Goal: Book appointment/travel/reservation

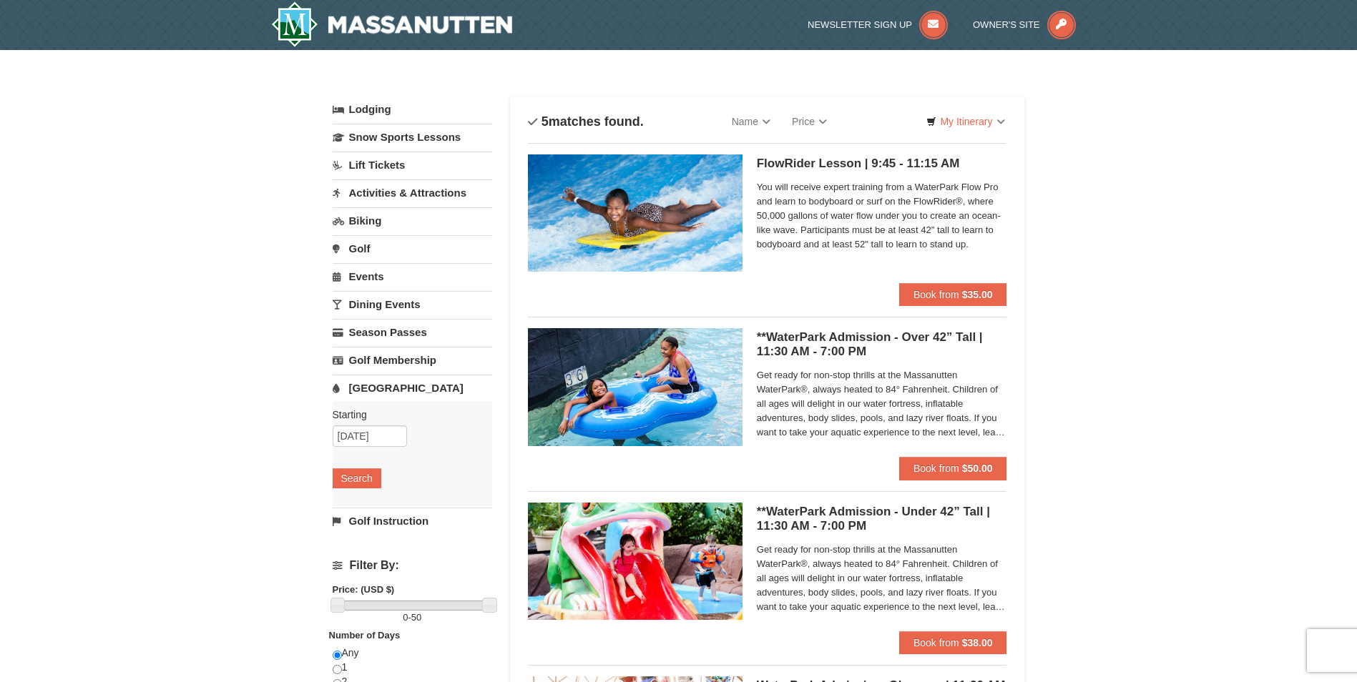
click at [369, 103] on link "Lodging" at bounding box center [412, 110] width 159 height 26
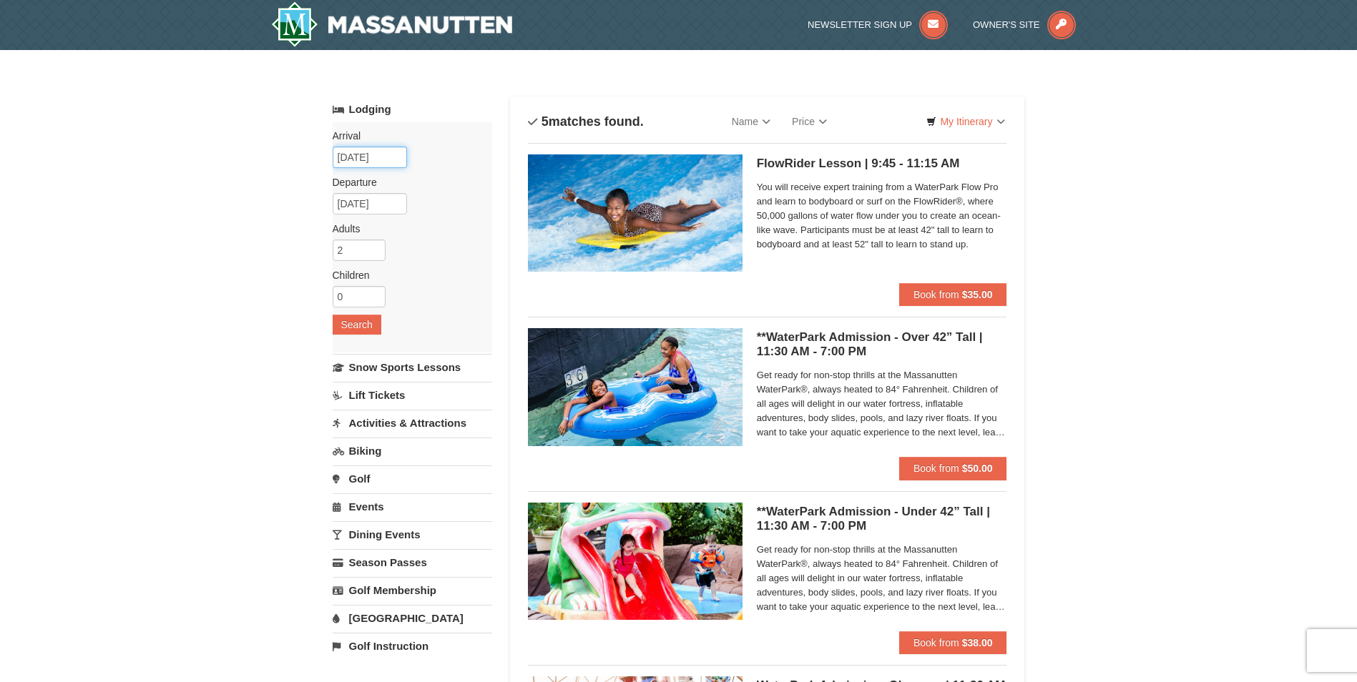
click at [358, 162] on input "[DATE]" at bounding box center [370, 157] width 74 height 21
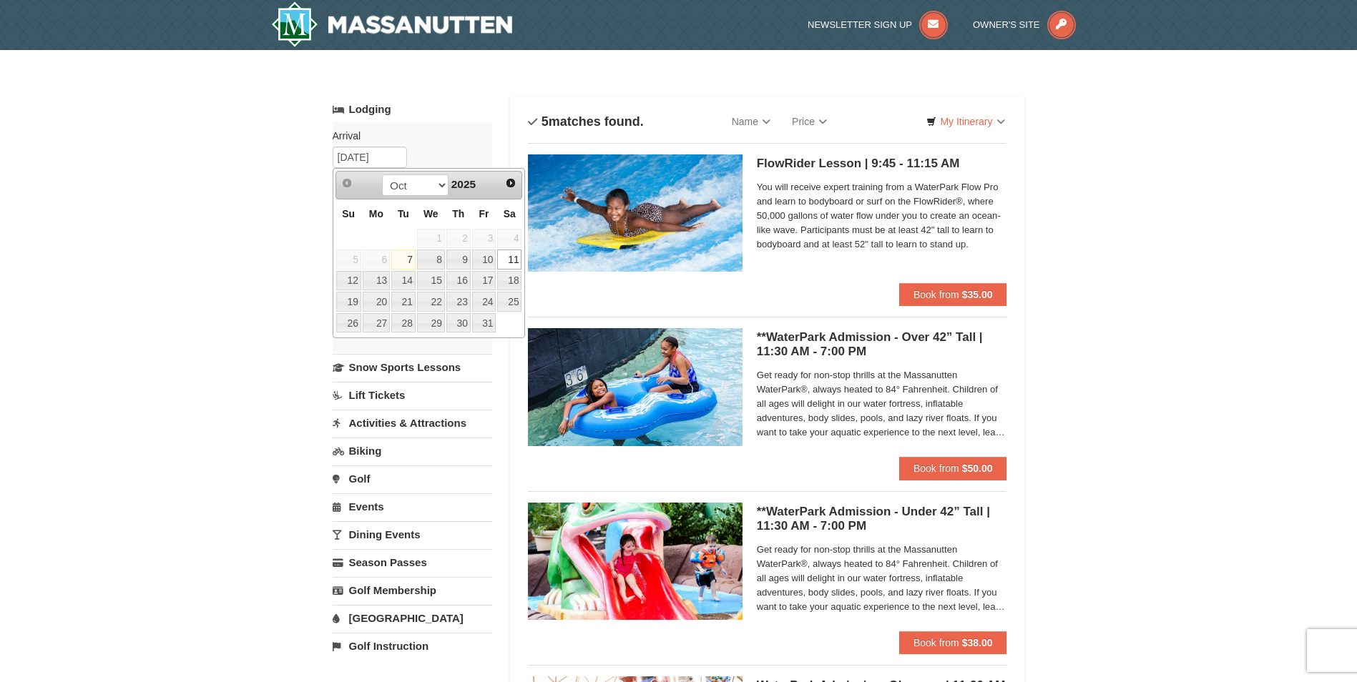
click at [444, 112] on link "Lodging" at bounding box center [412, 110] width 159 height 26
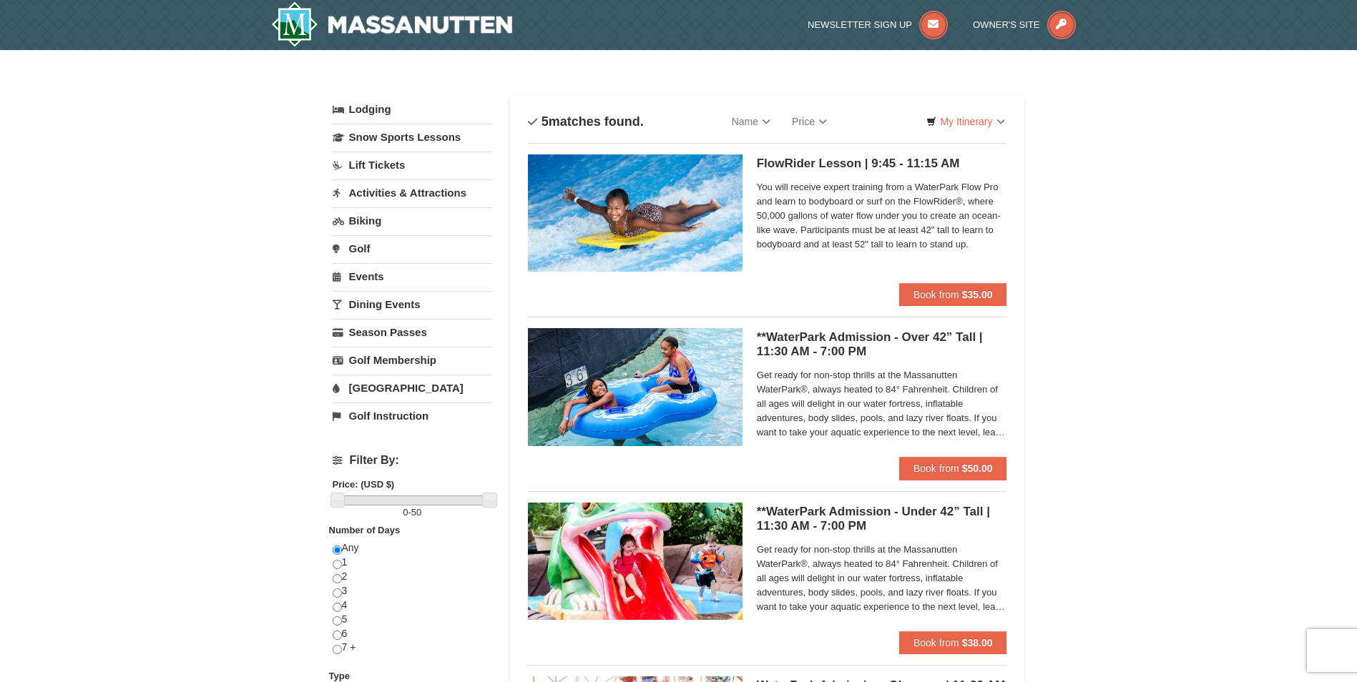
click at [378, 109] on link "Lodging" at bounding box center [412, 110] width 159 height 26
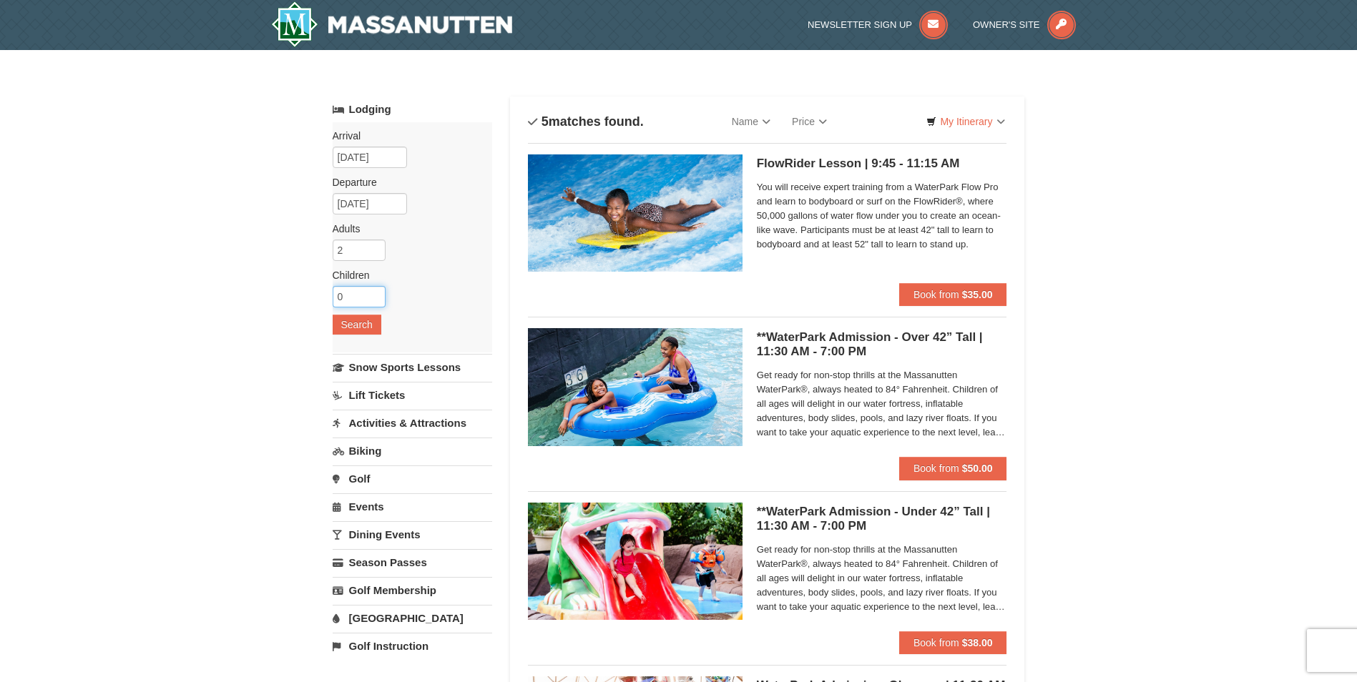
click at [350, 297] on input "0" at bounding box center [359, 296] width 53 height 21
click at [376, 294] on input "1" at bounding box center [359, 296] width 53 height 21
type input "2"
click at [376, 294] on input "2" at bounding box center [359, 296] width 53 height 21
click at [359, 325] on button "Search" at bounding box center [357, 325] width 49 height 20
